Goal: Transaction & Acquisition: Purchase product/service

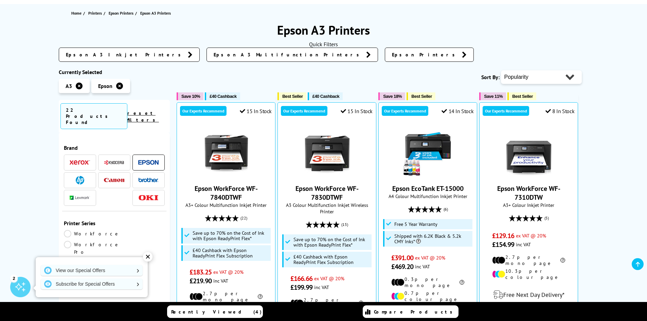
scroll to position [102, 0]
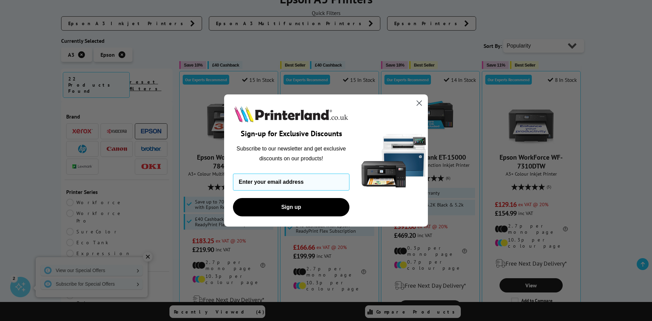
click at [419, 105] on circle "Close dialog" at bounding box center [418, 102] width 11 height 11
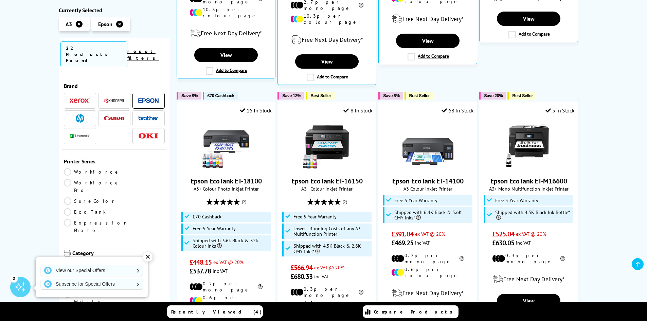
scroll to position [373, 0]
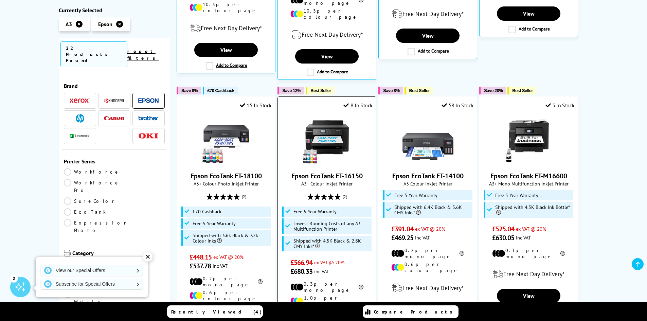
click at [343, 171] on link "Epson EcoTank ET-16150" at bounding box center [326, 175] width 71 height 9
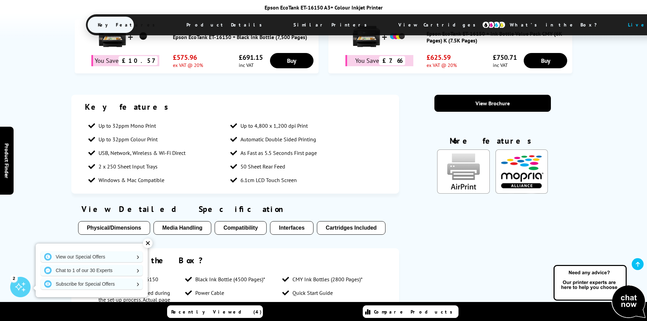
scroll to position [509, 0]
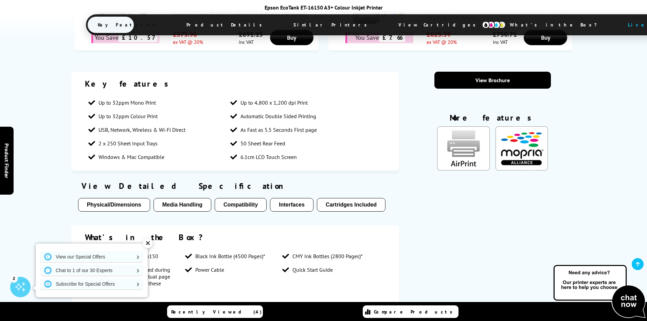
click at [237, 198] on button "Compatibility" at bounding box center [241, 205] width 52 height 14
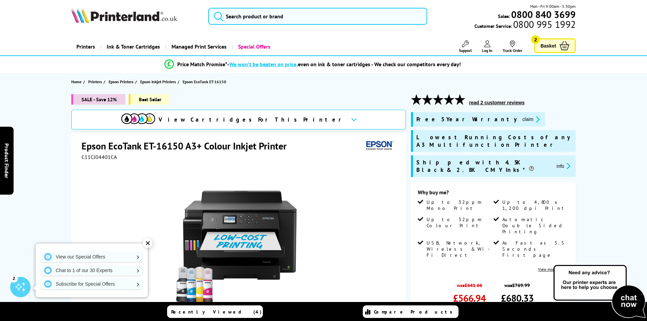
scroll to position [0, 0]
